Goal: Transaction & Acquisition: Purchase product/service

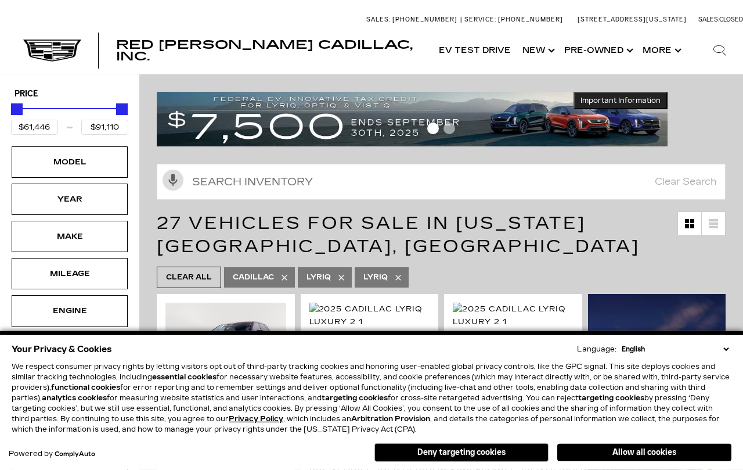
click at [500, 457] on button "Deny targeting cookies" at bounding box center [461, 452] width 174 height 19
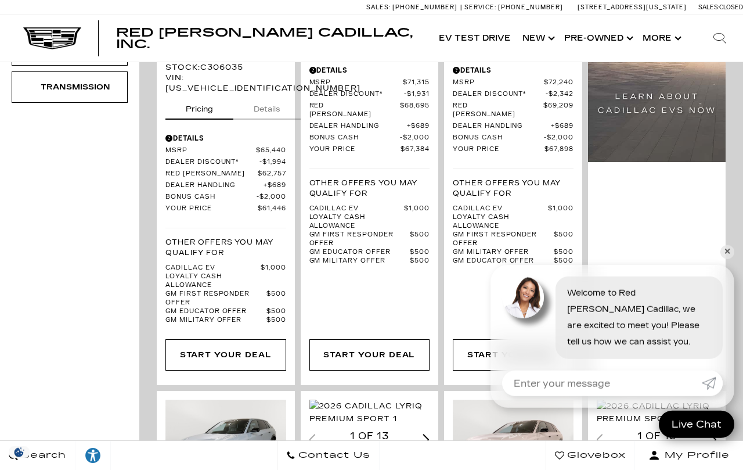
scroll to position [452, 0]
click at [729, 259] on link "✕" at bounding box center [727, 252] width 14 height 14
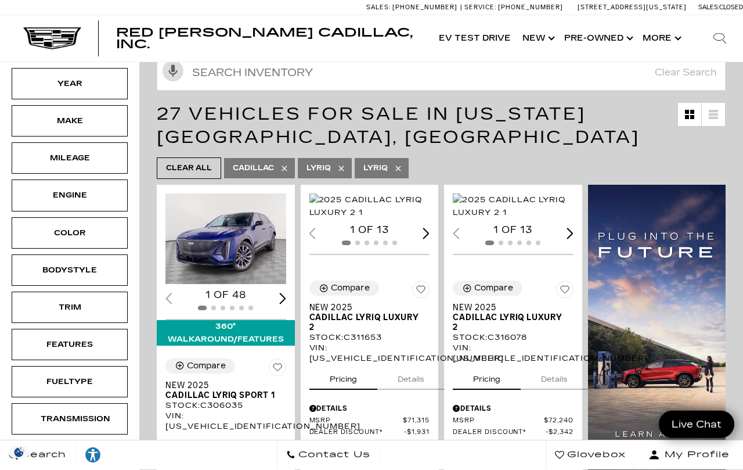
scroll to position [120, 0]
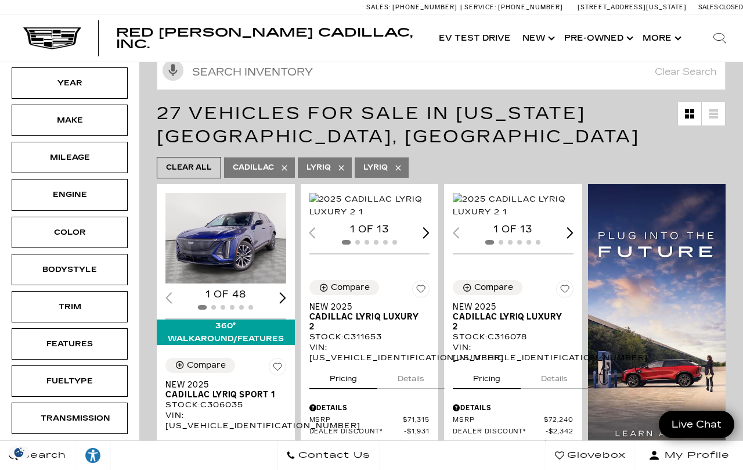
click at [63, 427] on div "Transmission" at bounding box center [70, 417] width 116 height 31
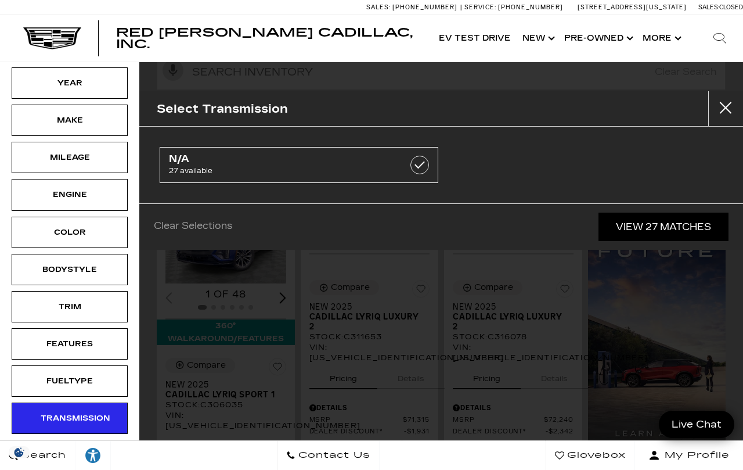
click at [428, 165] on label at bounding box center [419, 165] width 19 height 19
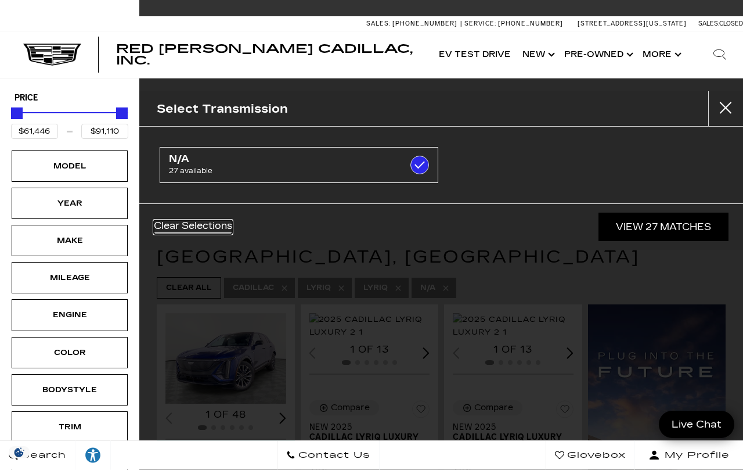
click at [196, 224] on link "Clear Selections" at bounding box center [193, 227] width 78 height 14
checkbox input "false"
click at [715, 114] on button "Close" at bounding box center [725, 108] width 35 height 35
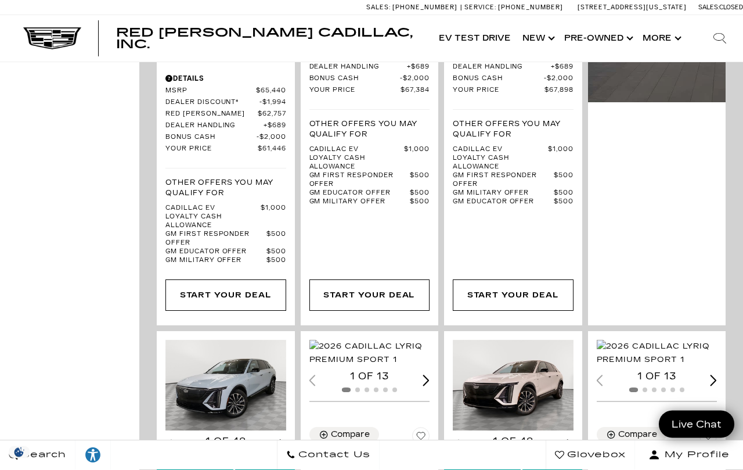
scroll to position [517, 0]
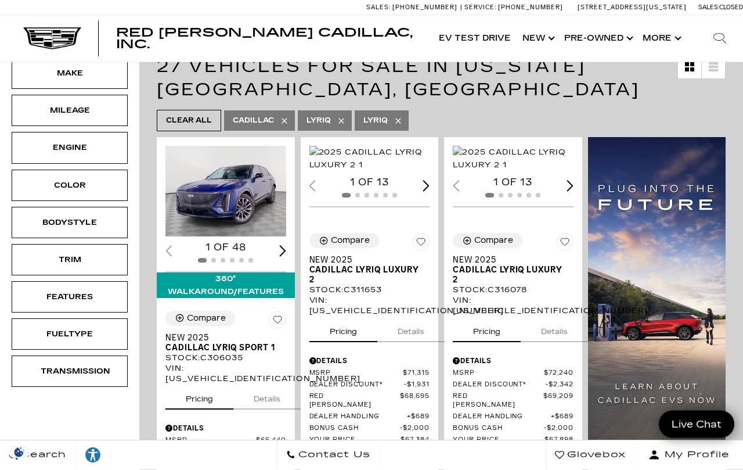
scroll to position [167, 0]
click at [258, 292] on div "360° WalkAround/Features" at bounding box center [226, 285] width 138 height 26
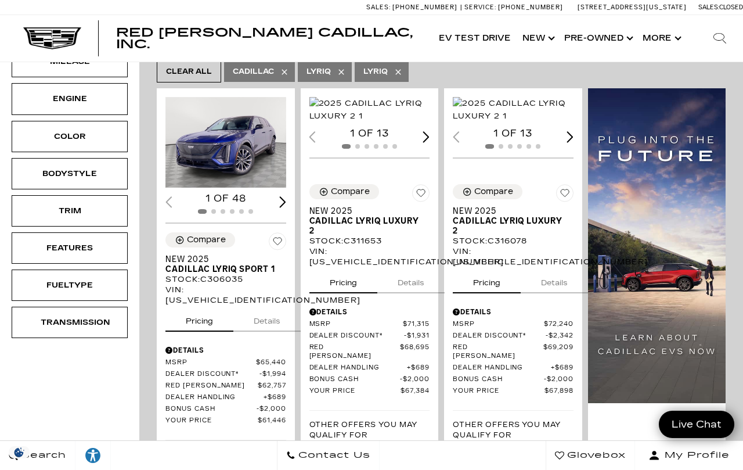
scroll to position [216, 0]
click at [99, 329] on div "Transmission" at bounding box center [70, 322] width 58 height 13
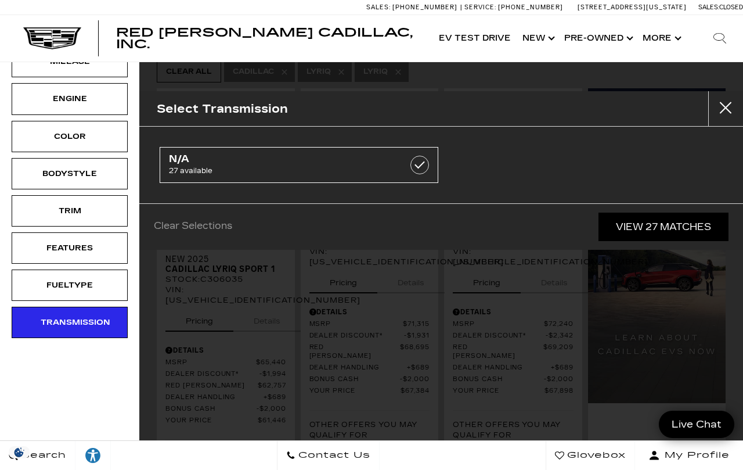
click at [103, 247] on div "Features" at bounding box center [70, 247] width 116 height 31
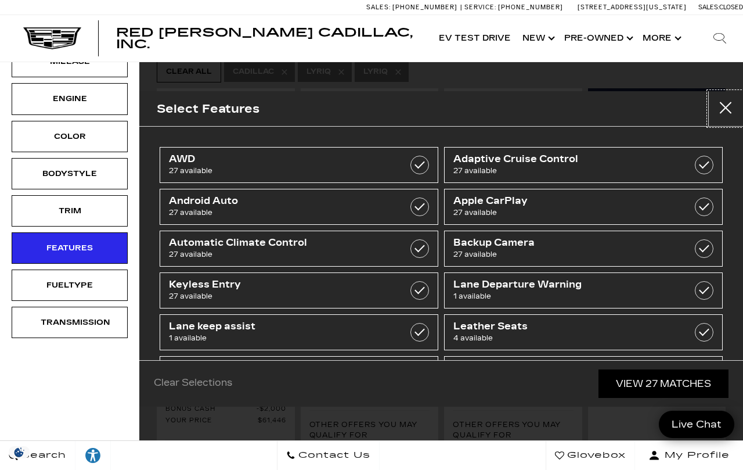
click at [722, 110] on button "Close" at bounding box center [725, 108] width 35 height 35
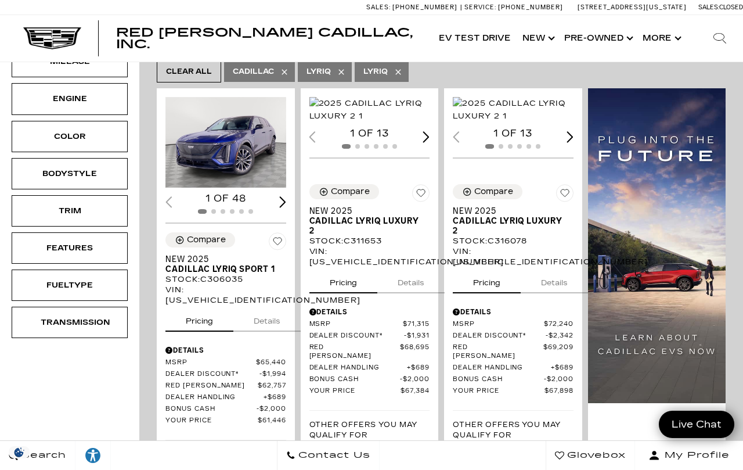
click at [101, 255] on div "Features" at bounding box center [70, 247] width 116 height 31
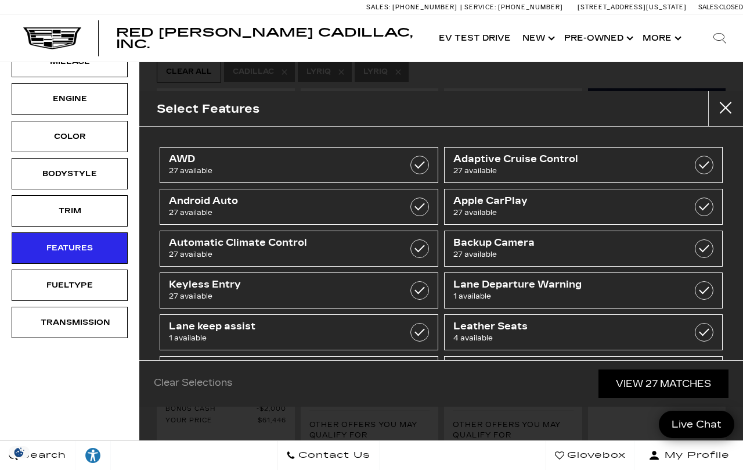
click at [422, 165] on label at bounding box center [419, 165] width 19 height 19
checkbox input "true"
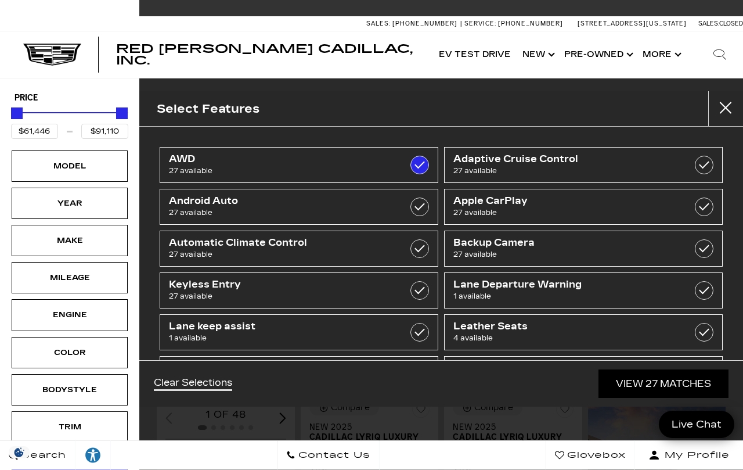
click at [518, 211] on span "27 available" at bounding box center [563, 213] width 221 height 12
checkbox input "true"
click at [694, 174] on link "Adaptive Cruise Control 27 available" at bounding box center [583, 165] width 279 height 36
checkbox input "true"
click at [727, 113] on button "Close" at bounding box center [725, 108] width 35 height 35
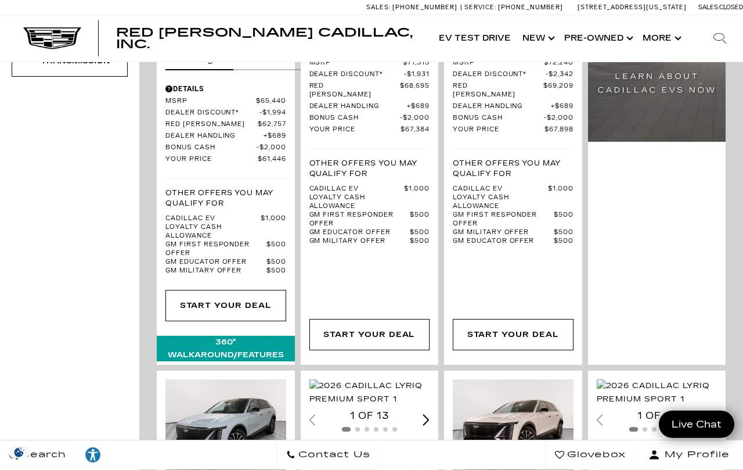
scroll to position [478, 0]
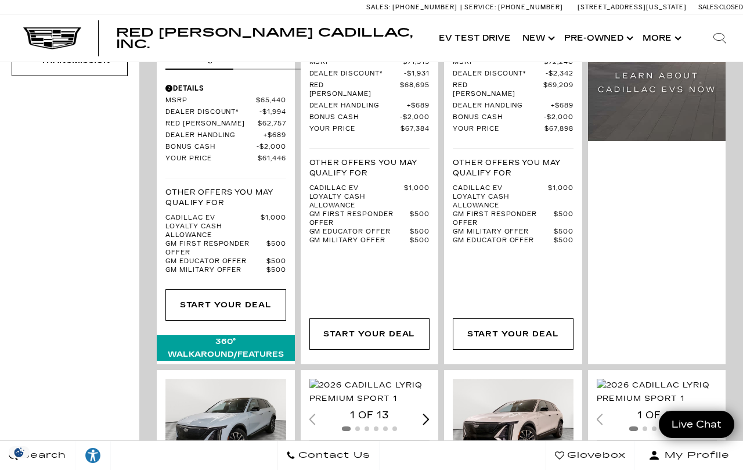
click at [244, 320] on link "Start Your Deal" at bounding box center [225, 304] width 121 height 31
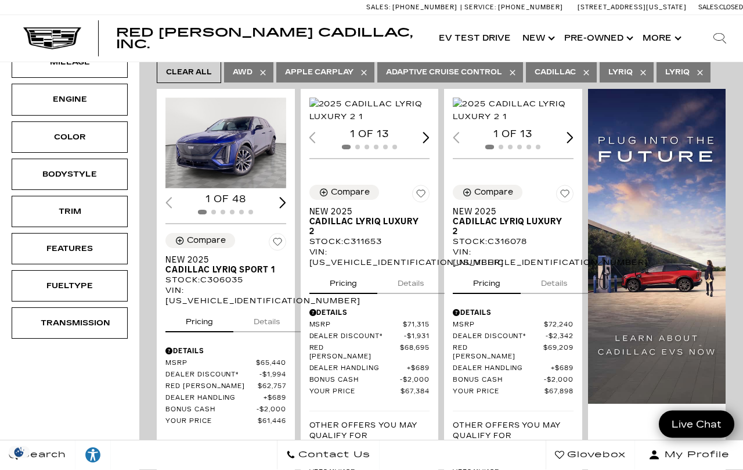
scroll to position [214, 0]
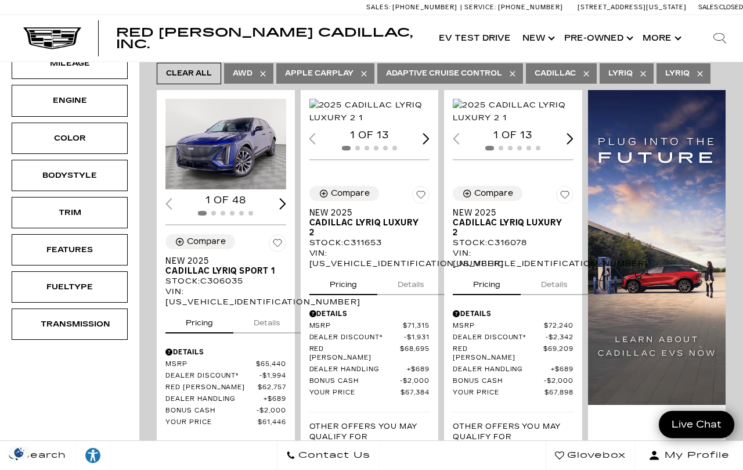
click at [247, 164] on img "1 / 2" at bounding box center [225, 144] width 121 height 91
